Goal: Navigation & Orientation: Find specific page/section

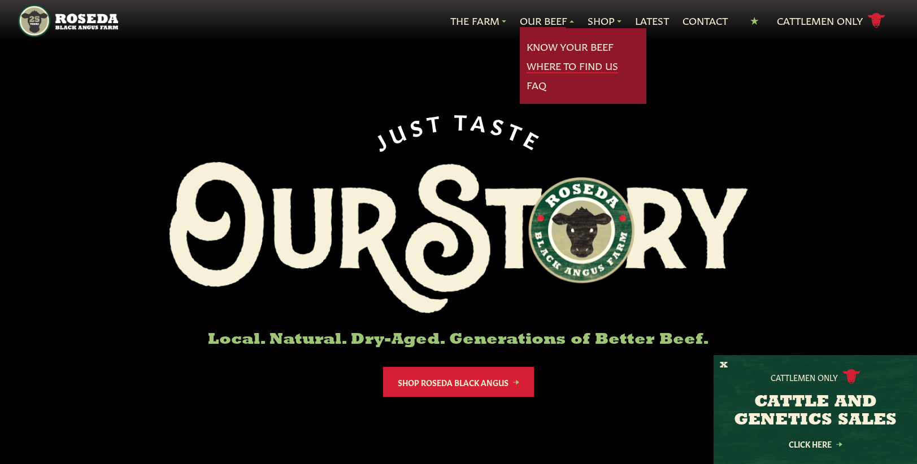
click at [548, 62] on link "Where To Find Us" at bounding box center [573, 66] width 92 height 15
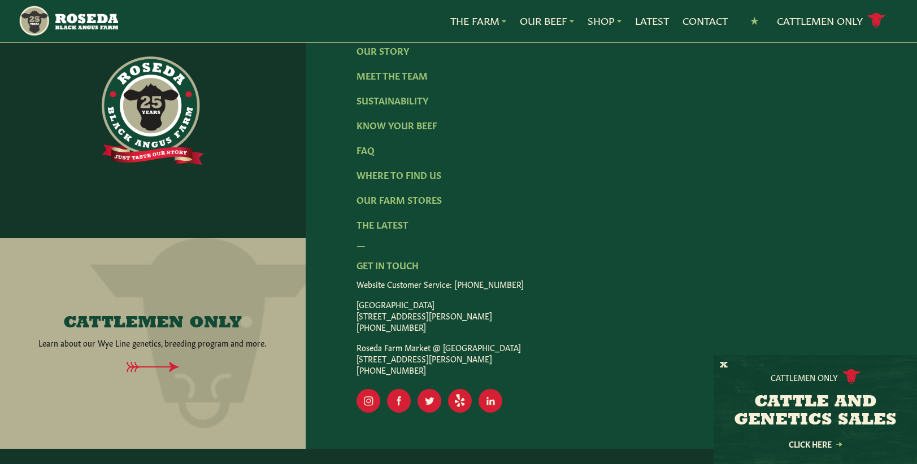
scroll to position [2421, 0]
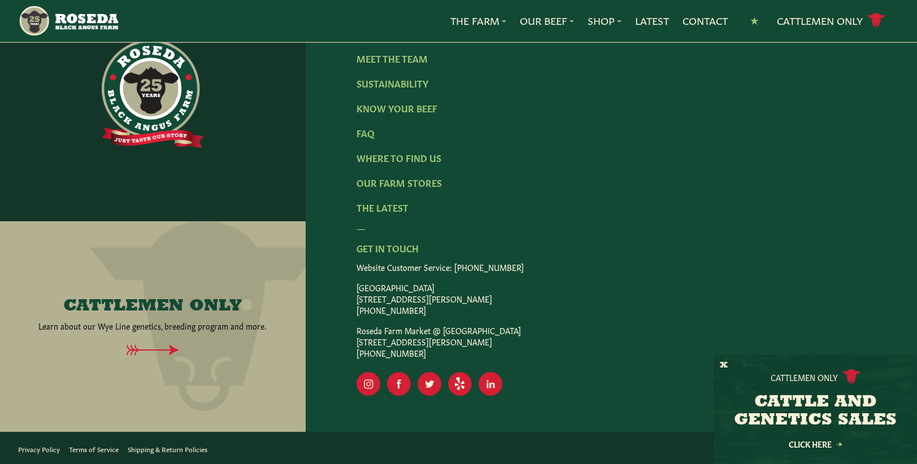
click at [149, 299] on h4 "CATTLEMEN ONLY" at bounding box center [152, 307] width 179 height 18
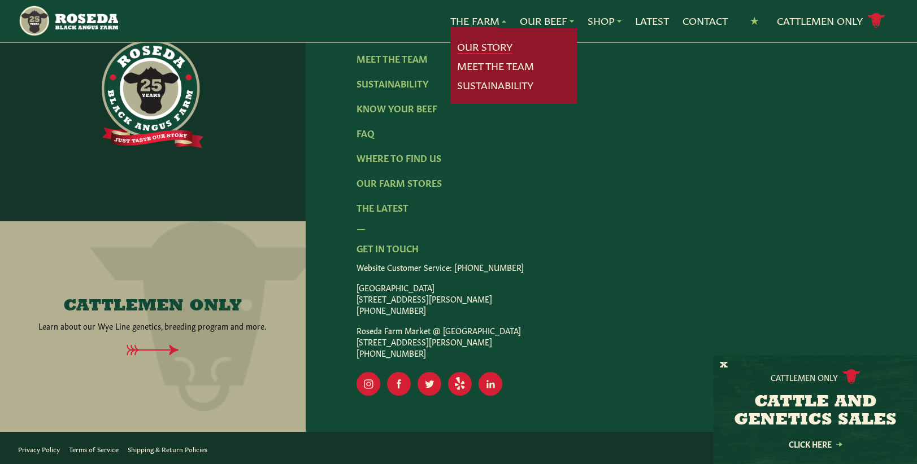
click at [475, 48] on link "Our Story" at bounding box center [484, 47] width 55 height 15
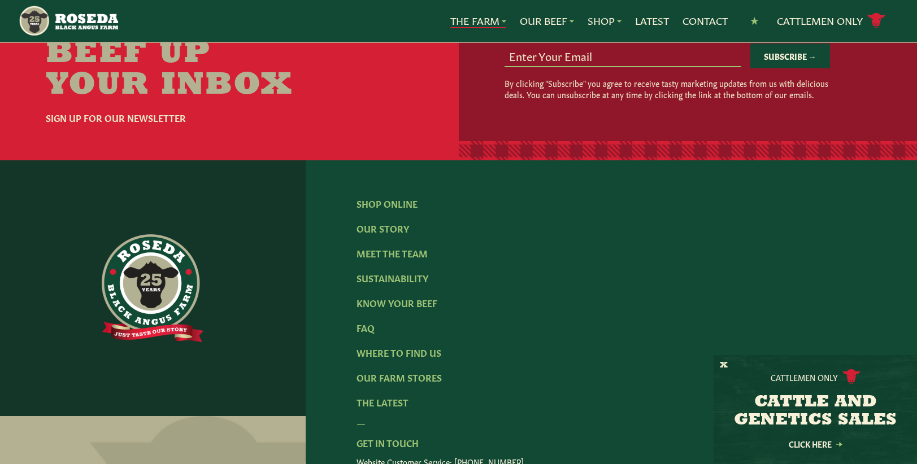
scroll to position [3503, 0]
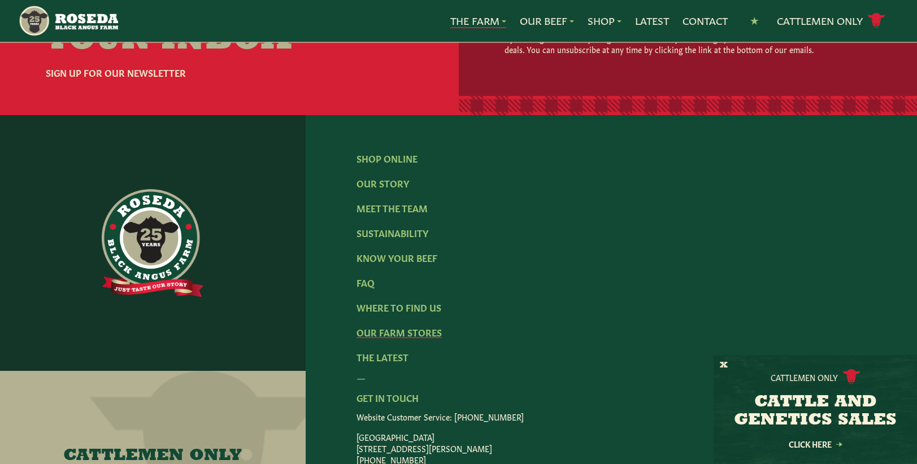
click at [419, 326] on link "Our Farm Stores" at bounding box center [399, 332] width 85 height 12
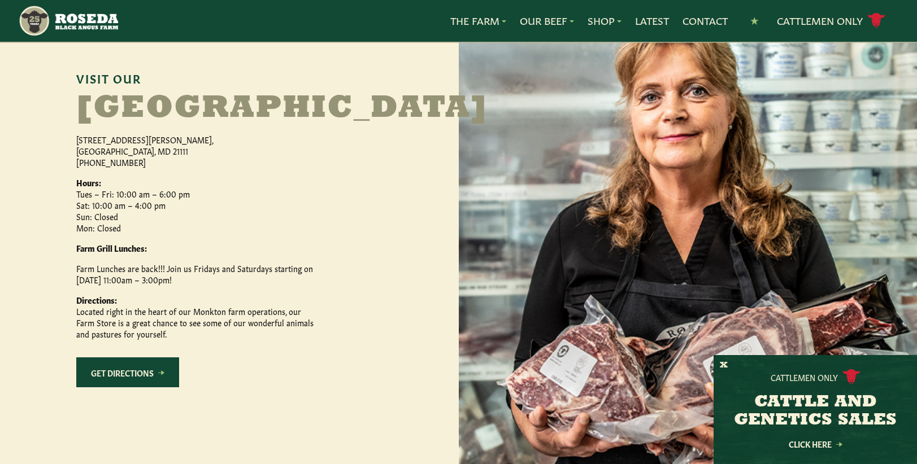
scroll to position [622, 0]
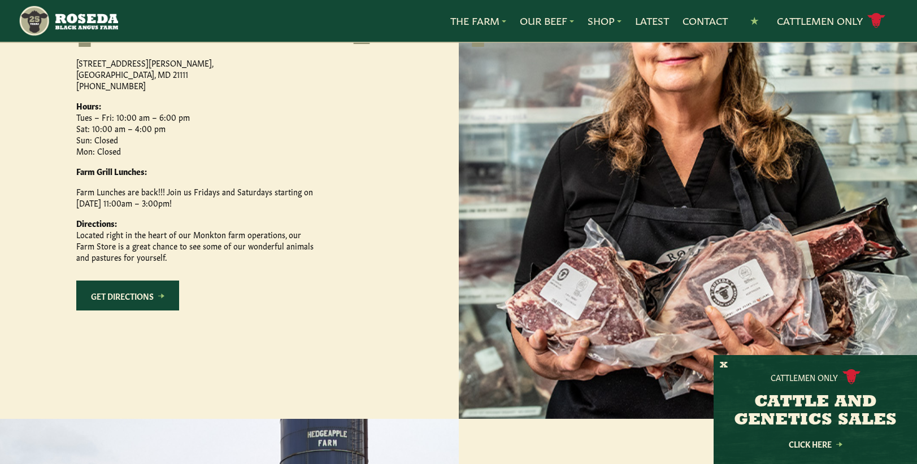
drag, startPoint x: 89, startPoint y: 235, endPoint x: 189, endPoint y: 235, distance: 100.0
click at [189, 208] on p "Farm Lunches are back!!! Join us Fridays and Saturdays starting on [DATE] 11:00…" at bounding box center [194, 197] width 237 height 23
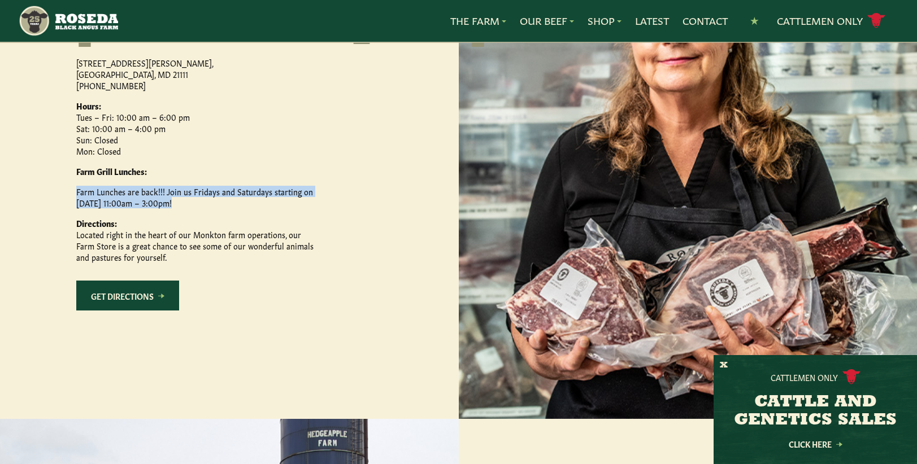
click at [144, 311] on link "Get Directions" at bounding box center [127, 296] width 103 height 30
